Goal: Task Accomplishment & Management: Complete application form

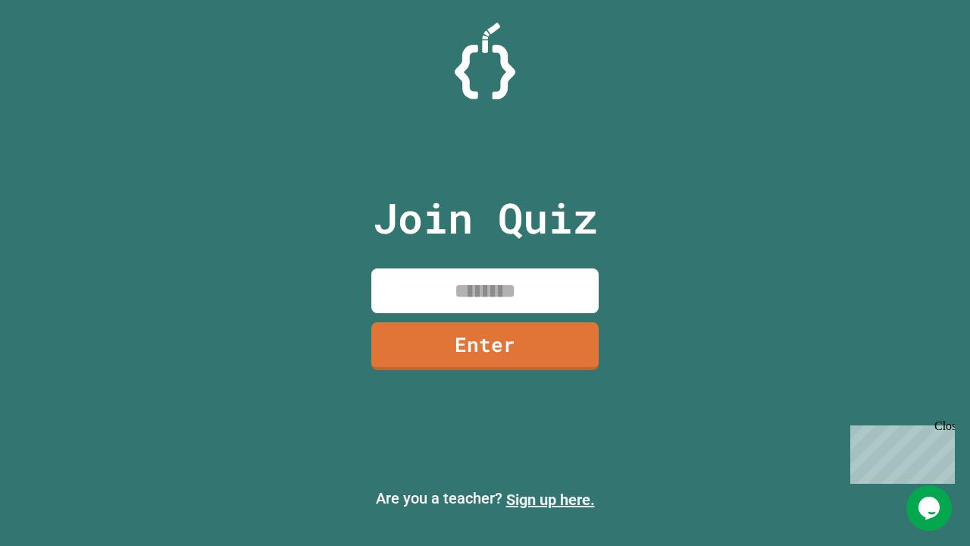
click at [550, 500] on link "Sign up here." at bounding box center [550, 500] width 89 height 18
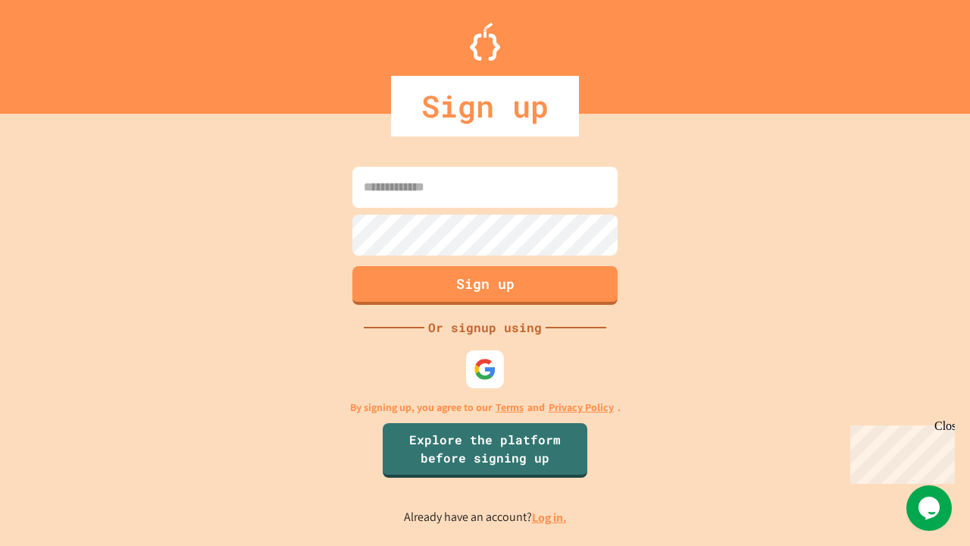
click at [550, 517] on link "Log in." at bounding box center [549, 517] width 35 height 16
